Goal: Check status: Check status

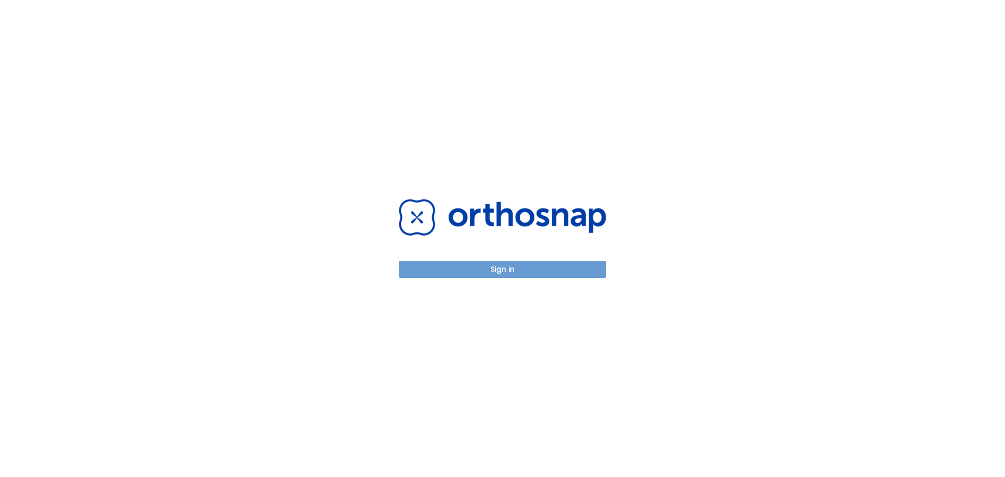
click at [467, 268] on button "Sign in" at bounding box center [502, 269] width 207 height 17
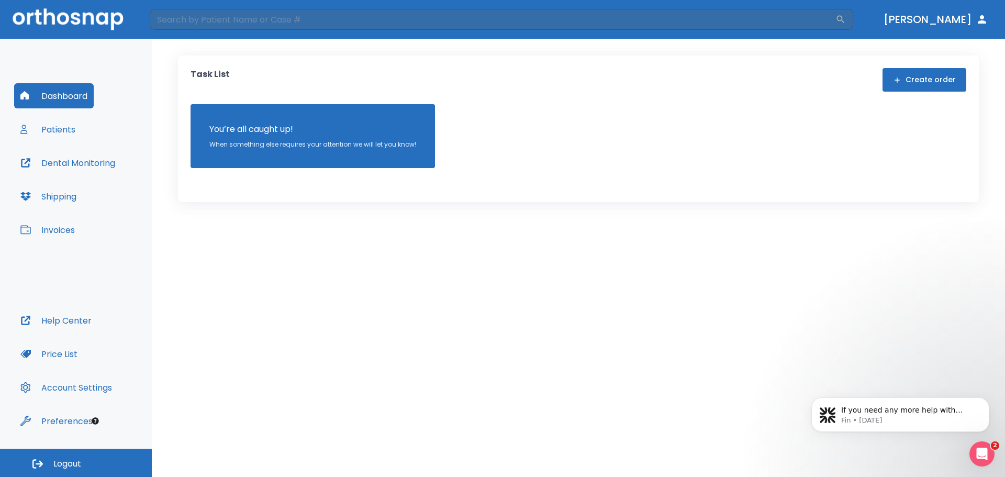
drag, startPoint x: 83, startPoint y: 137, endPoint x: 74, endPoint y: 132, distance: 10.1
click at [83, 137] on div "Dashboard Patients Dental Monitoring Shipping Invoices" at bounding box center [76, 195] width 124 height 225
click at [64, 126] on button "Patients" at bounding box center [48, 129] width 68 height 25
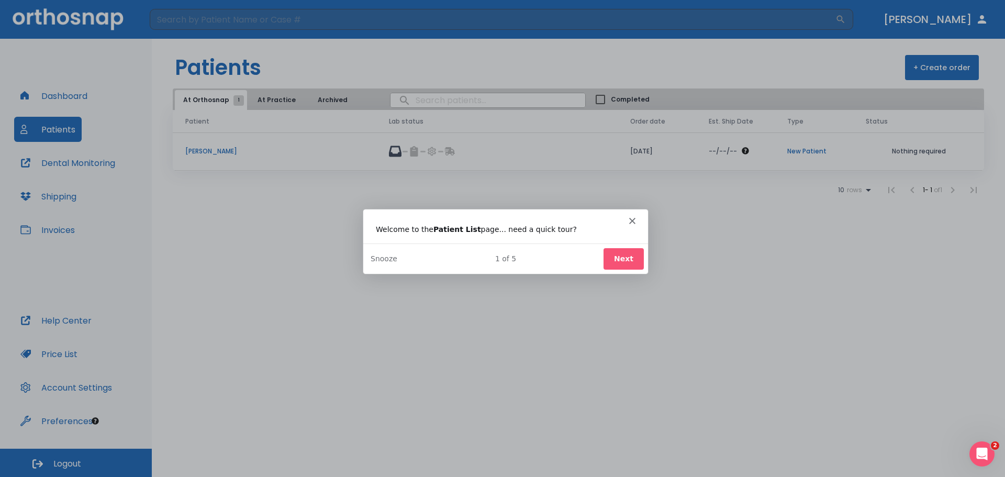
click at [631, 219] on div "Intercom messenger" at bounding box center [505, 216] width 285 height 15
click at [627, 218] on div "Intercom messenger" at bounding box center [505, 216] width 285 height 15
click at [631, 223] on icon "Close" at bounding box center [632, 220] width 6 height 6
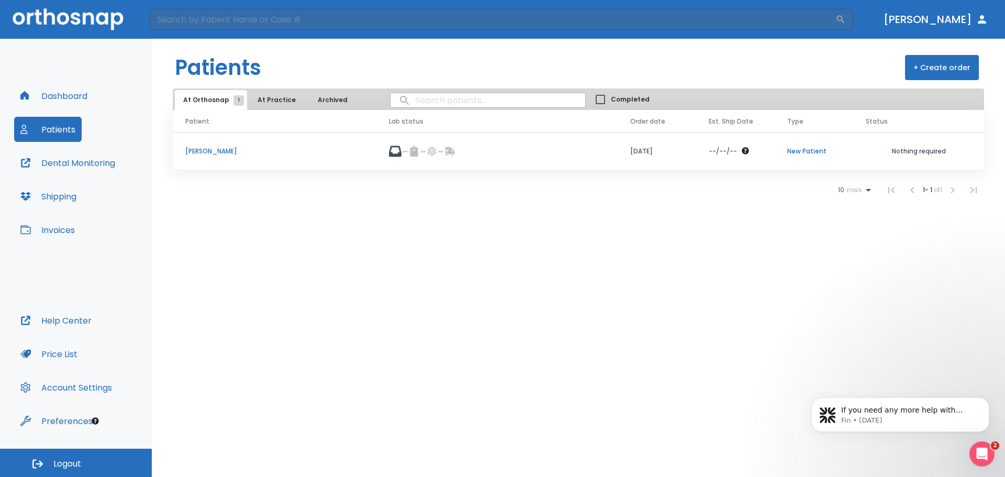
click at [206, 151] on p "[PERSON_NAME]" at bounding box center [274, 151] width 178 height 9
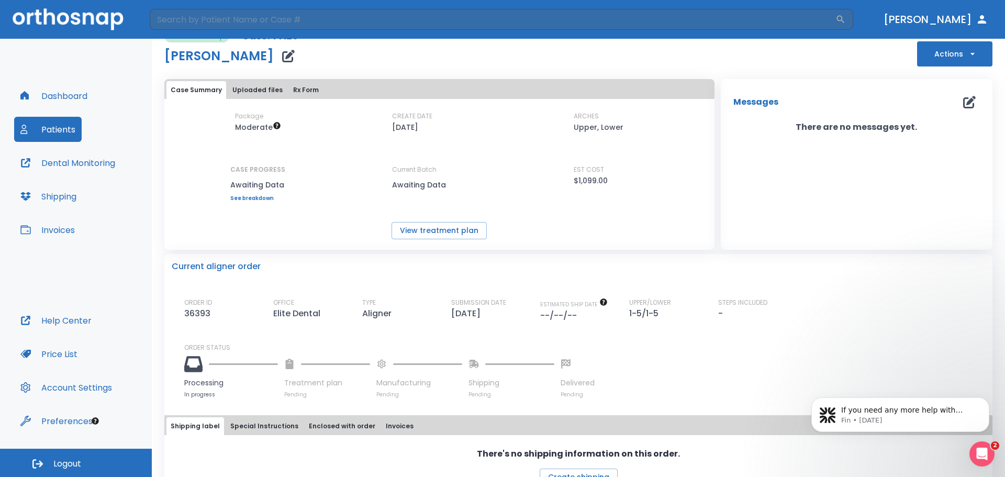
scroll to position [44, 0]
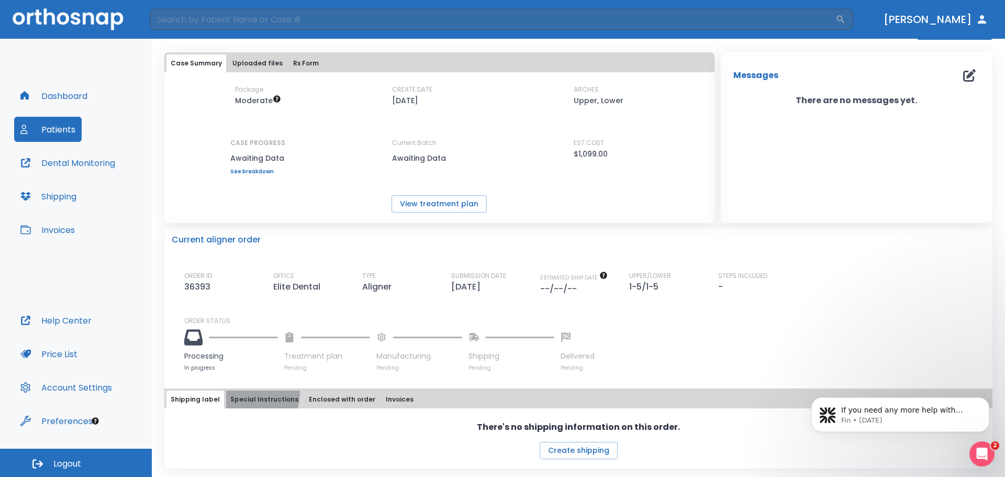
click at [235, 392] on button "Special Instructions" at bounding box center [264, 399] width 76 height 18
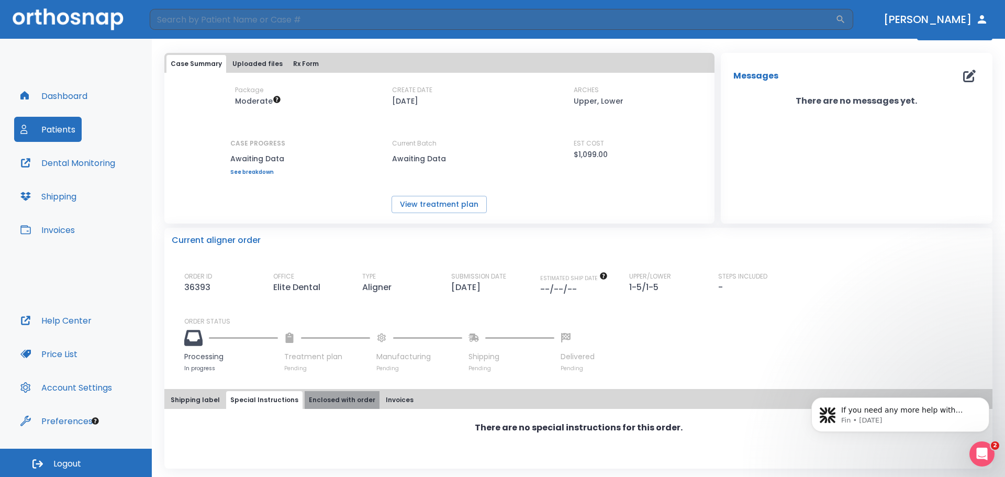
click at [359, 395] on button "Enclosed with order" at bounding box center [342, 400] width 75 height 18
click at [410, 398] on div "Shipping label Special Instructions Enclosed with order Invoices" at bounding box center [578, 400] width 824 height 18
click at [392, 393] on button "Invoices" at bounding box center [400, 400] width 36 height 18
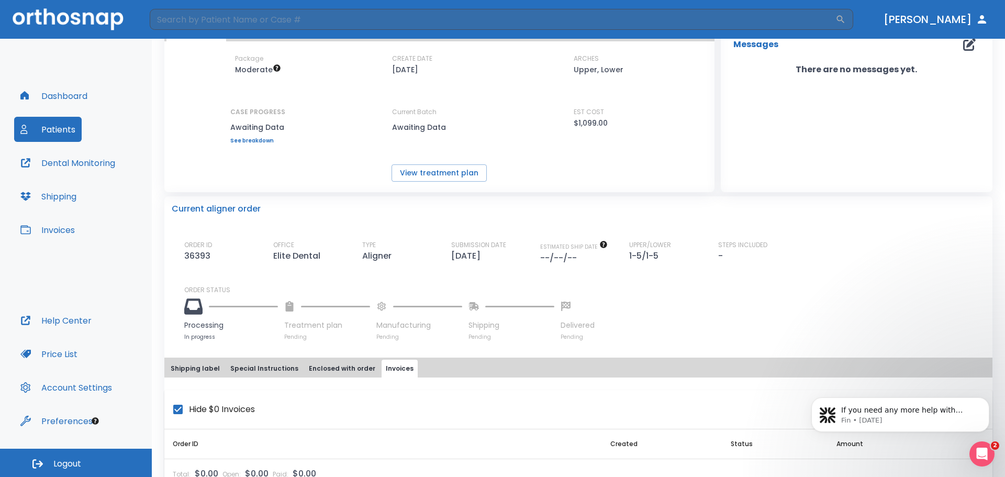
scroll to position [104, 0]
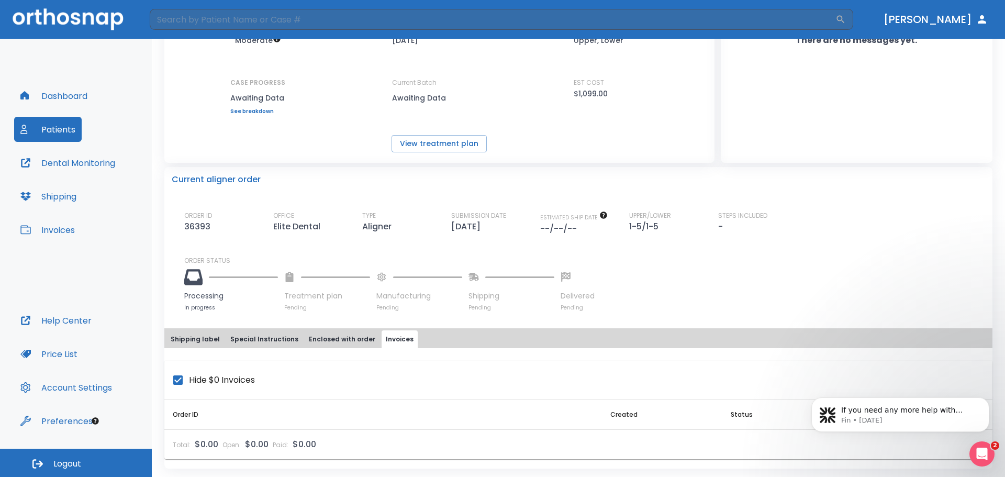
click at [181, 341] on button "Shipping label" at bounding box center [195, 339] width 58 height 18
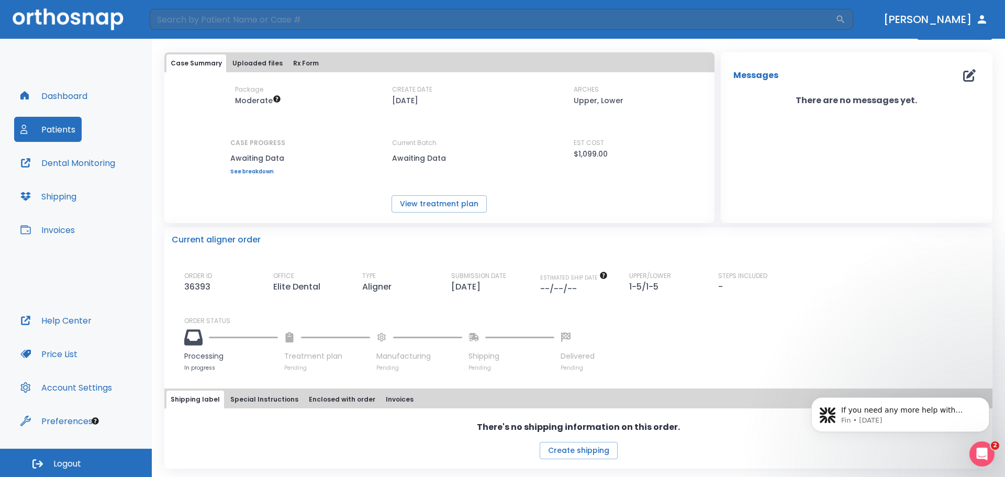
scroll to position [44, 0]
click at [52, 164] on button "Dental Monitoring" at bounding box center [67, 162] width 107 height 25
click at [254, 170] on link "See breakdown" at bounding box center [257, 172] width 55 height 6
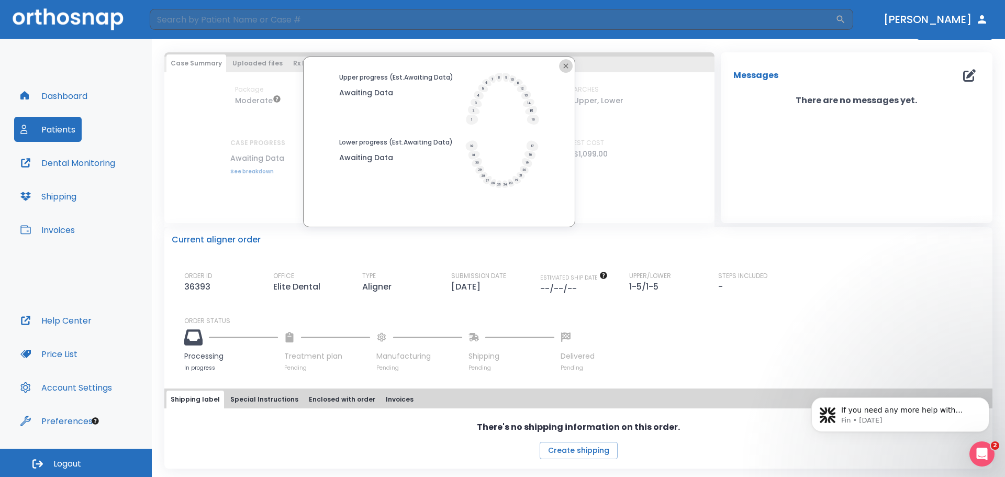
click at [562, 66] on icon "button" at bounding box center [566, 66] width 8 height 8
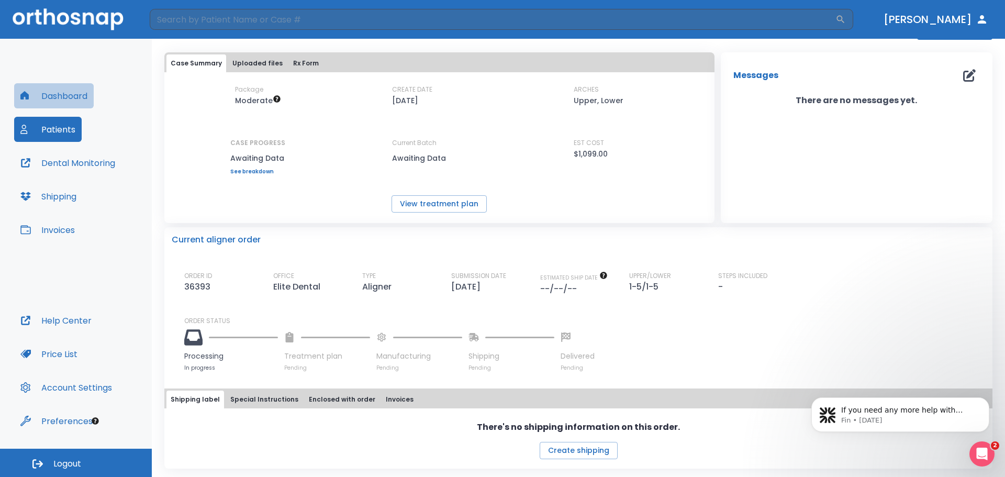
click at [61, 91] on button "Dashboard" at bounding box center [54, 95] width 80 height 25
